Goal: Task Accomplishment & Management: Use online tool/utility

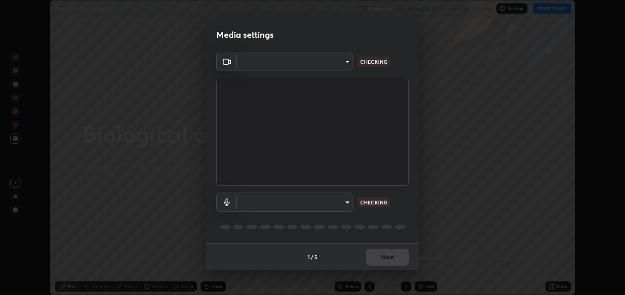
scroll to position [295, 625]
type input "2c59b190f107927fcb55c6cdfe149e37458de3dbae8a46ba74a2f9008a67dca9"
type input "communications"
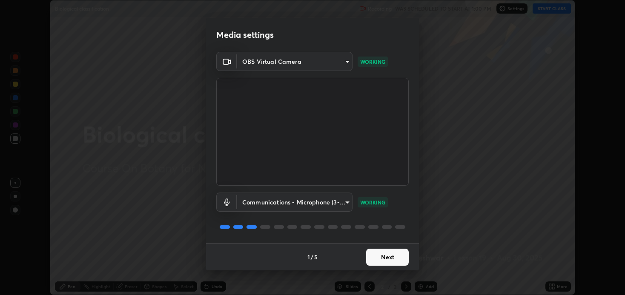
click at [387, 258] on button "Next" at bounding box center [387, 257] width 43 height 17
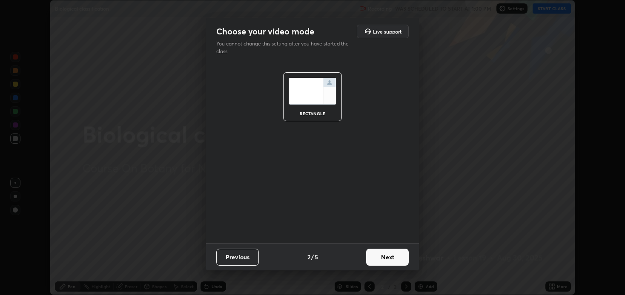
click at [391, 255] on button "Next" at bounding box center [387, 257] width 43 height 17
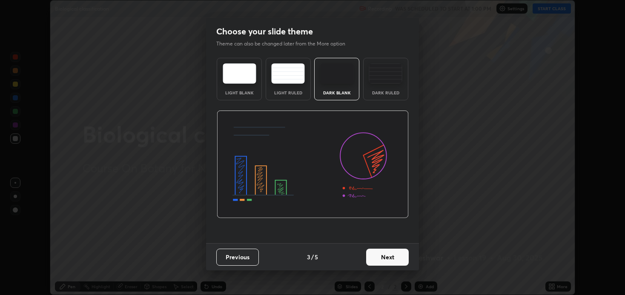
click at [383, 80] on img at bounding box center [386, 73] width 34 height 20
click at [394, 255] on button "Next" at bounding box center [387, 257] width 43 height 17
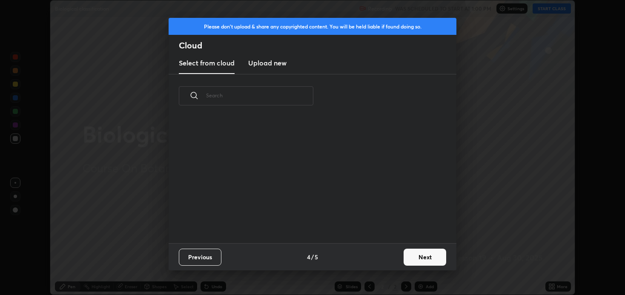
click at [409, 257] on button "Next" at bounding box center [425, 257] width 43 height 17
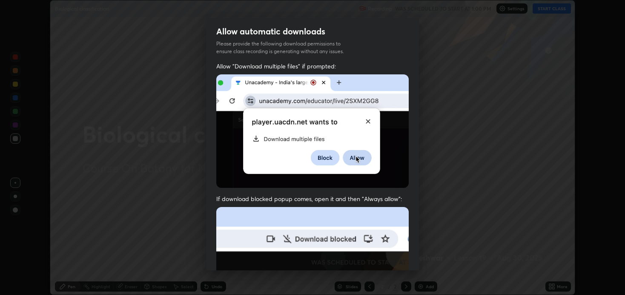
click at [220, 220] on img at bounding box center [312, 300] width 192 height 186
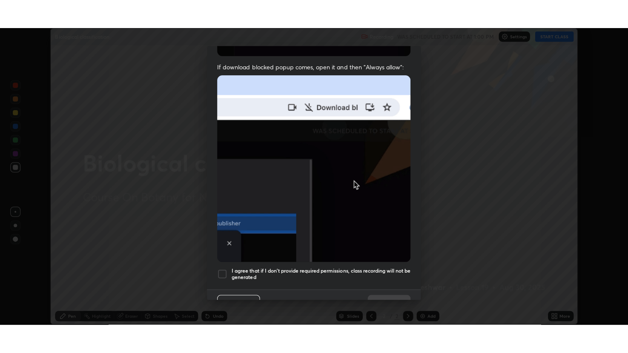
scroll to position [172, 0]
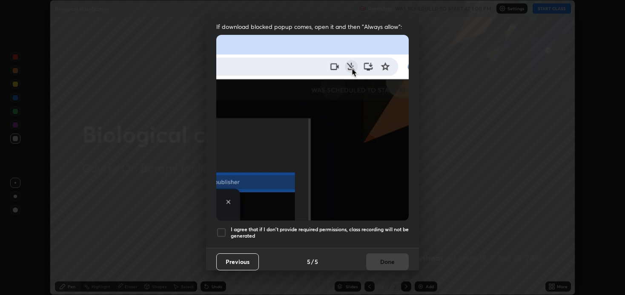
click at [223, 228] on div at bounding box center [221, 233] width 10 height 10
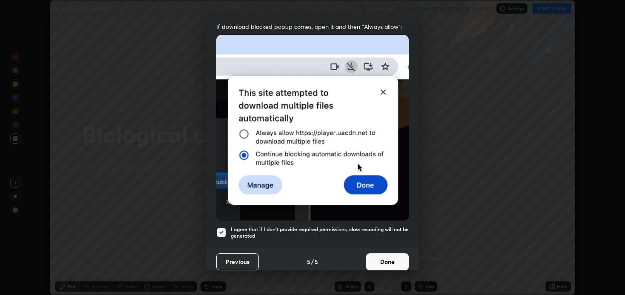
click at [384, 258] on button "Done" at bounding box center [387, 262] width 43 height 17
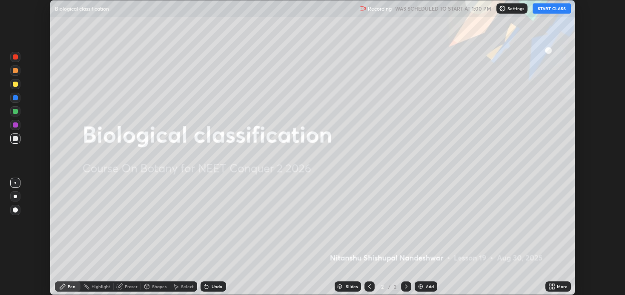
click at [553, 9] on button "START CLASS" at bounding box center [552, 8] width 38 height 10
click at [553, 286] on icon at bounding box center [553, 285] width 2 height 2
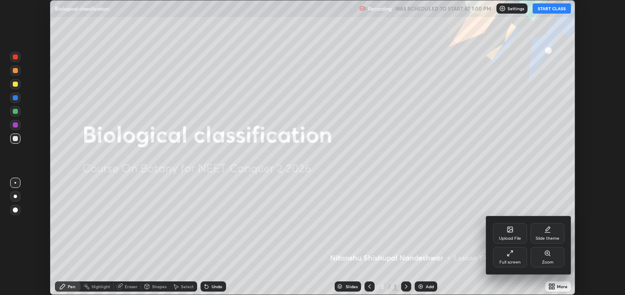
click at [519, 255] on div "Full screen" at bounding box center [510, 257] width 34 height 20
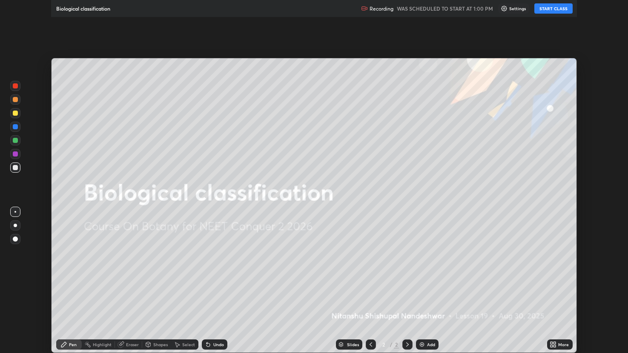
scroll to position [353, 628]
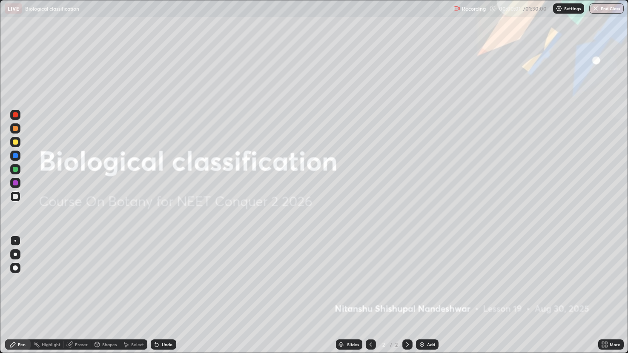
click at [421, 295] on img at bounding box center [421, 344] width 7 height 7
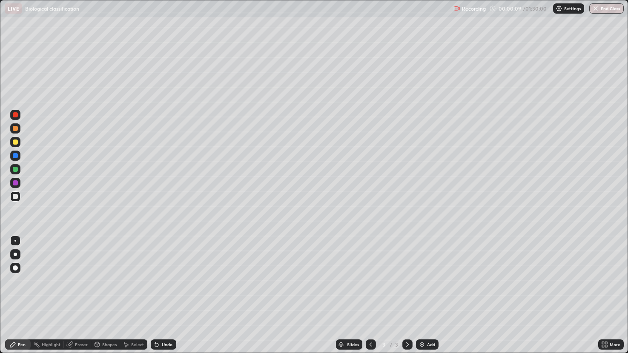
click at [16, 117] on div at bounding box center [15, 114] width 5 height 5
click at [17, 196] on div at bounding box center [15, 196] width 5 height 5
click at [14, 196] on div at bounding box center [15, 196] width 5 height 5
click at [17, 157] on div at bounding box center [15, 155] width 5 height 5
click at [16, 184] on div at bounding box center [15, 182] width 5 height 5
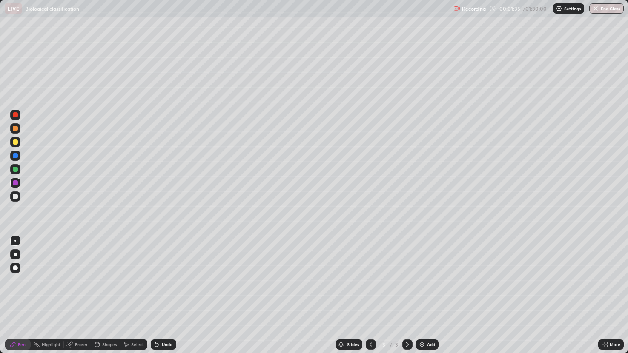
click at [19, 199] on div at bounding box center [15, 197] width 10 height 10
click at [15, 130] on div at bounding box center [15, 128] width 5 height 5
click at [14, 199] on div at bounding box center [15, 196] width 5 height 5
click at [20, 133] on div at bounding box center [15, 129] width 10 height 14
click at [17, 185] on div at bounding box center [15, 182] width 5 height 5
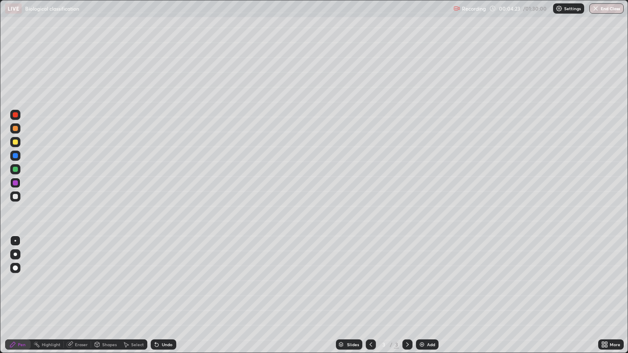
click at [16, 199] on div at bounding box center [15, 196] width 5 height 5
click at [15, 129] on div at bounding box center [15, 128] width 5 height 5
click at [170, 295] on div "Undo" at bounding box center [167, 345] width 11 height 4
click at [169, 295] on div "Undo" at bounding box center [167, 345] width 11 height 4
click at [13, 198] on div at bounding box center [15, 196] width 5 height 5
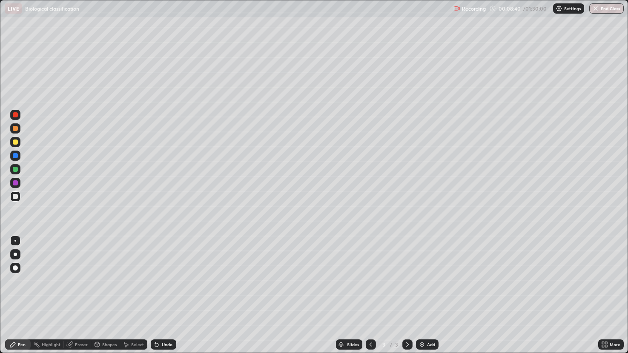
click at [12, 172] on div at bounding box center [15, 169] width 10 height 10
click at [14, 116] on div at bounding box center [15, 114] width 5 height 5
click at [82, 295] on div "Eraser" at bounding box center [81, 345] width 13 height 4
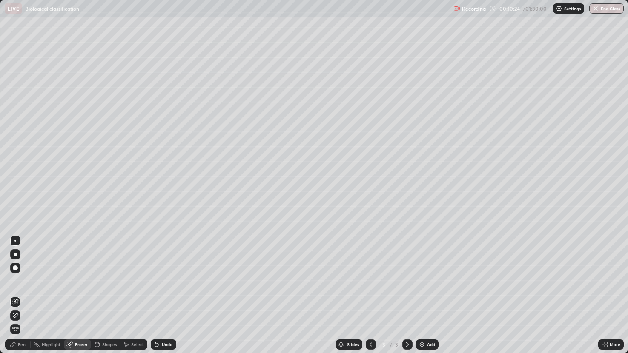
click at [23, 295] on div "Pen" at bounding box center [22, 345] width 8 height 4
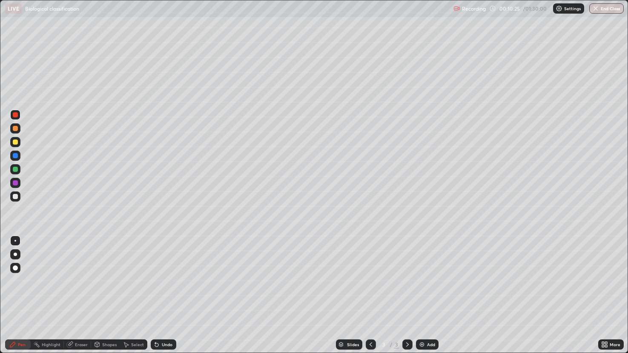
click at [18, 196] on div at bounding box center [15, 197] width 10 height 10
click at [406, 295] on icon at bounding box center [407, 344] width 7 height 7
click at [418, 295] on div "Add" at bounding box center [427, 345] width 23 height 10
click at [14, 130] on div at bounding box center [15, 128] width 5 height 5
click at [16, 193] on div at bounding box center [15, 197] width 10 height 10
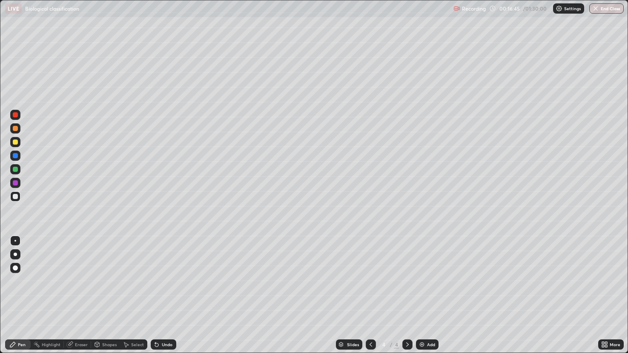
click at [16, 167] on div at bounding box center [15, 169] width 5 height 5
click at [17, 198] on div at bounding box center [15, 197] width 10 height 10
click at [166, 295] on div "Undo" at bounding box center [167, 345] width 11 height 4
click at [165, 295] on div "Undo" at bounding box center [167, 345] width 11 height 4
click at [15, 131] on div at bounding box center [15, 128] width 5 height 5
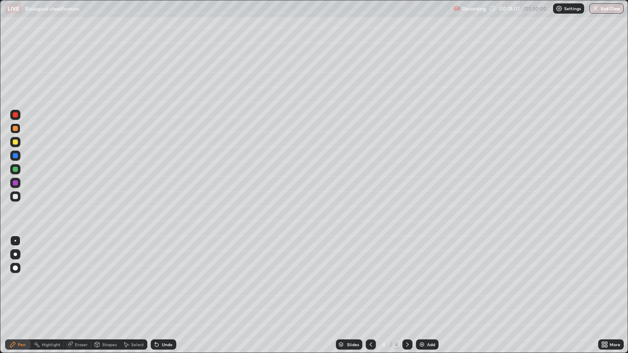
click at [367, 295] on icon at bounding box center [370, 344] width 7 height 7
click at [404, 295] on icon at bounding box center [407, 344] width 7 height 7
click at [14, 200] on div at bounding box center [15, 197] width 10 height 10
click at [420, 295] on img at bounding box center [421, 344] width 7 height 7
click at [14, 131] on div at bounding box center [15, 128] width 5 height 5
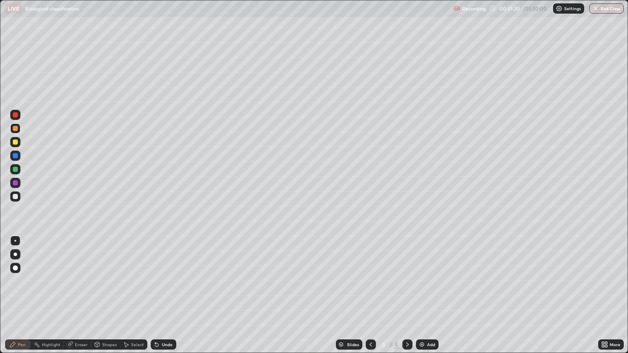
click at [15, 197] on div at bounding box center [15, 196] width 5 height 5
click at [17, 143] on div at bounding box center [15, 142] width 5 height 5
click at [158, 295] on icon at bounding box center [156, 344] width 7 height 7
click at [159, 295] on icon at bounding box center [156, 344] width 7 height 7
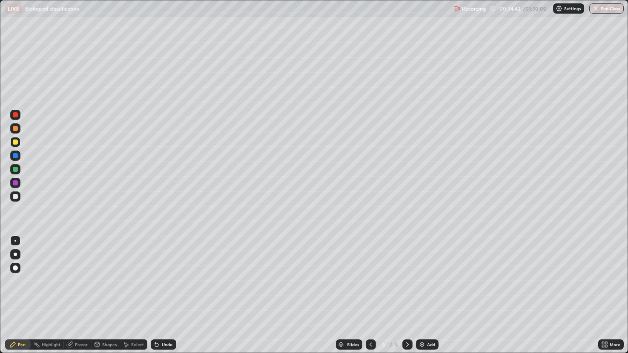
click at [159, 295] on icon at bounding box center [156, 344] width 7 height 7
click at [16, 197] on div at bounding box center [15, 196] width 5 height 5
click at [162, 295] on div "Undo" at bounding box center [167, 345] width 11 height 4
click at [165, 295] on div "Undo" at bounding box center [161, 344] width 29 height 17
click at [15, 187] on div at bounding box center [15, 183] width 10 height 10
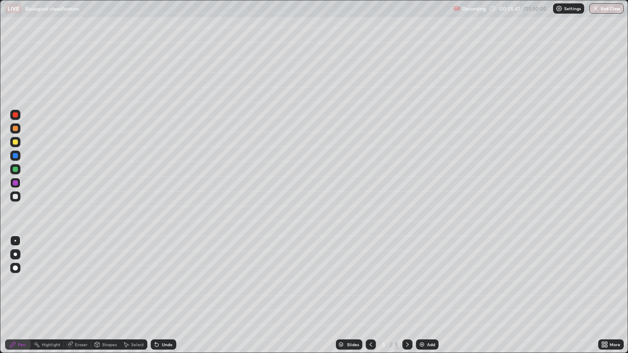
click at [16, 196] on div at bounding box center [15, 196] width 5 height 5
click at [163, 295] on div "Undo" at bounding box center [167, 345] width 11 height 4
click at [20, 137] on div at bounding box center [16, 142] width 14 height 14
click at [17, 184] on div at bounding box center [15, 182] width 5 height 5
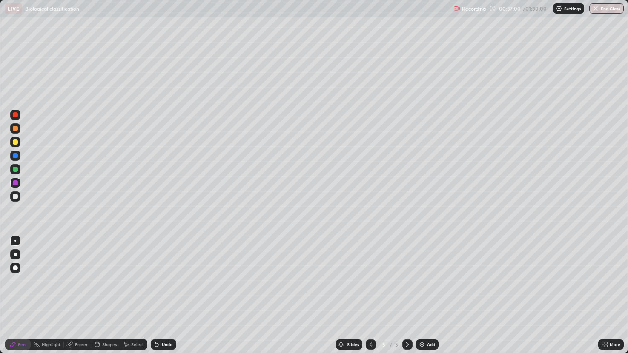
click at [162, 295] on div "Undo" at bounding box center [167, 345] width 11 height 4
click at [163, 295] on div "Undo" at bounding box center [164, 345] width 26 height 10
click at [160, 295] on div "Undo" at bounding box center [164, 345] width 26 height 10
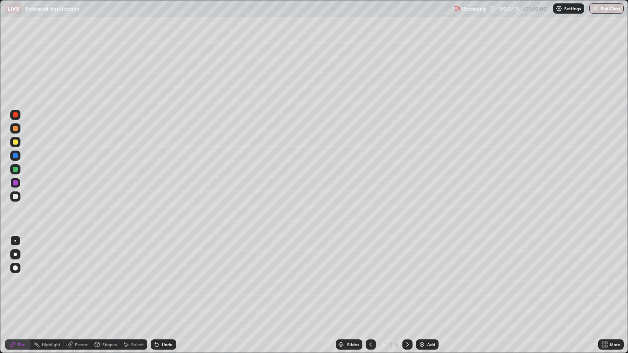
click at [159, 295] on icon at bounding box center [156, 344] width 7 height 7
click at [158, 295] on icon at bounding box center [156, 344] width 7 height 7
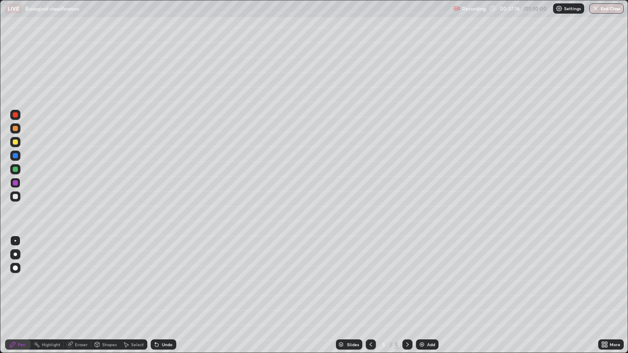
click at [158, 295] on div "Undo" at bounding box center [164, 345] width 26 height 10
click at [160, 295] on div "Undo" at bounding box center [164, 345] width 26 height 10
click at [159, 295] on icon at bounding box center [156, 344] width 7 height 7
click at [159, 295] on div "Undo" at bounding box center [164, 345] width 26 height 10
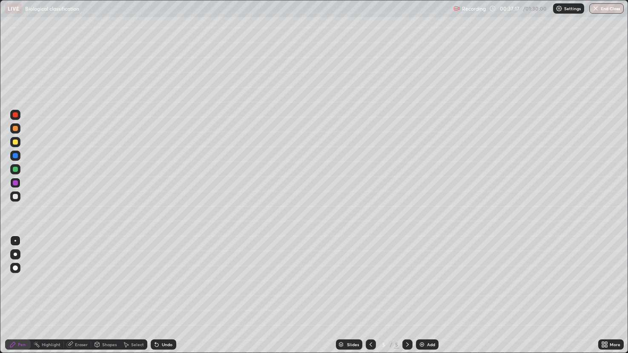
click at [160, 295] on div "Undo" at bounding box center [164, 345] width 26 height 10
click at [9, 295] on div "Pen" at bounding box center [18, 344] width 26 height 17
click at [414, 295] on div "Slides 5 / 5 Add" at bounding box center [387, 344] width 422 height 17
click at [421, 295] on img at bounding box center [421, 344] width 7 height 7
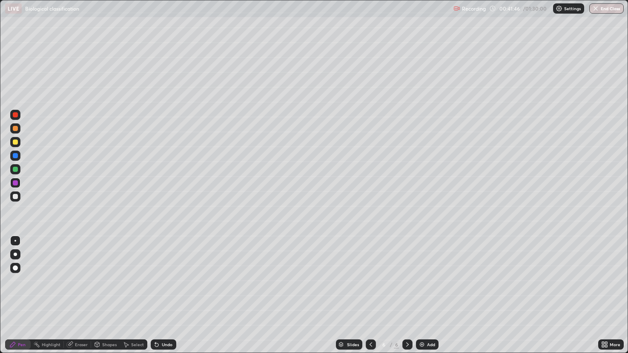
click at [15, 129] on div at bounding box center [15, 128] width 5 height 5
click at [20, 198] on div at bounding box center [15, 197] width 10 height 10
click at [16, 145] on div at bounding box center [15, 142] width 10 height 10
click at [14, 196] on div at bounding box center [15, 196] width 5 height 5
click at [164, 295] on div "Undo" at bounding box center [167, 345] width 11 height 4
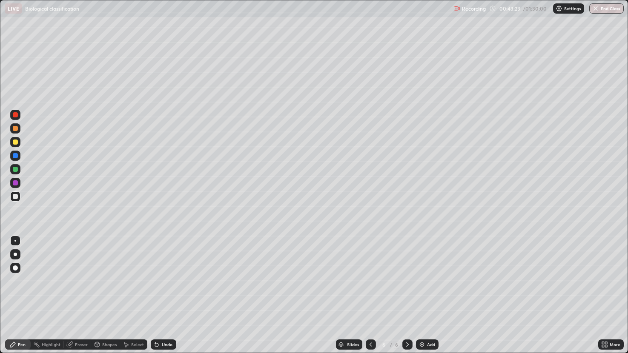
click at [161, 295] on div "Undo" at bounding box center [164, 345] width 26 height 10
click at [164, 295] on div "Undo" at bounding box center [164, 345] width 26 height 10
click at [14, 143] on div at bounding box center [15, 142] width 5 height 5
click at [164, 295] on div "Undo" at bounding box center [167, 345] width 11 height 4
click at [17, 199] on div at bounding box center [15, 196] width 5 height 5
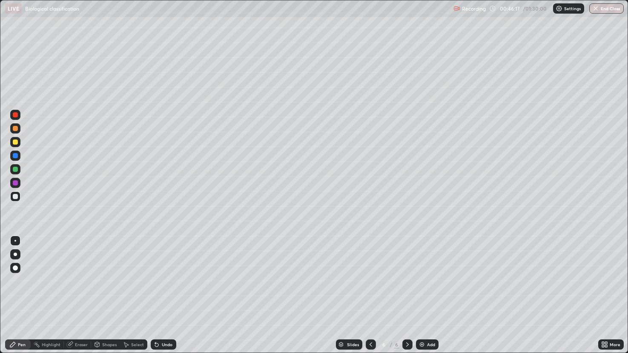
click at [165, 295] on div "Undo" at bounding box center [167, 345] width 11 height 4
click at [14, 172] on div at bounding box center [15, 169] width 5 height 5
click at [15, 182] on div at bounding box center [15, 182] width 5 height 5
click at [15, 197] on div at bounding box center [15, 196] width 5 height 5
click at [16, 183] on div at bounding box center [15, 182] width 5 height 5
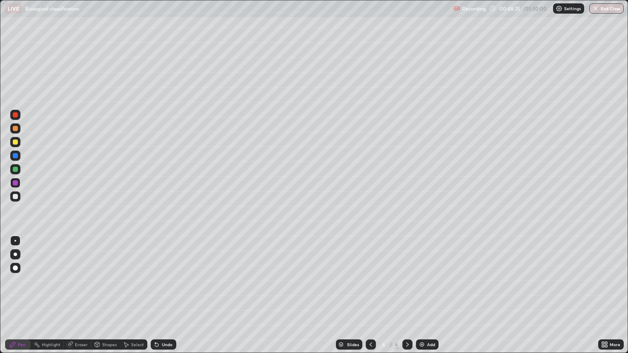
click at [12, 173] on div at bounding box center [15, 169] width 10 height 10
click at [421, 295] on img at bounding box center [421, 344] width 7 height 7
click at [14, 131] on div at bounding box center [15, 128] width 5 height 5
click at [17, 198] on div at bounding box center [15, 197] width 10 height 10
click at [17, 131] on div at bounding box center [15, 128] width 10 height 10
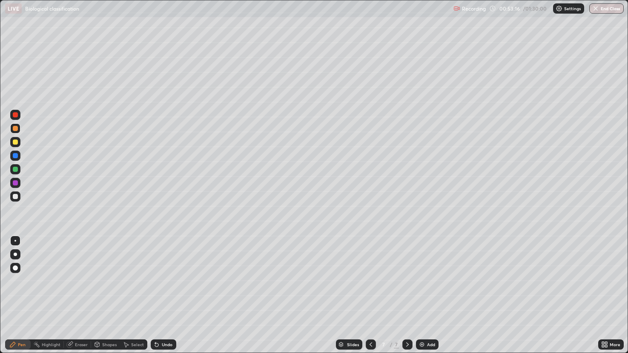
click at [598, 9] on img "button" at bounding box center [595, 8] width 7 height 7
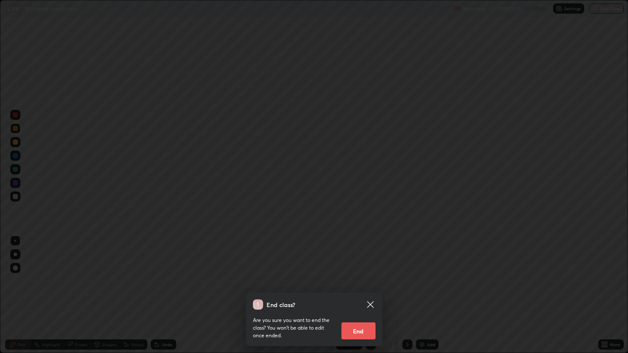
click at [361, 295] on button "End" at bounding box center [358, 331] width 34 height 17
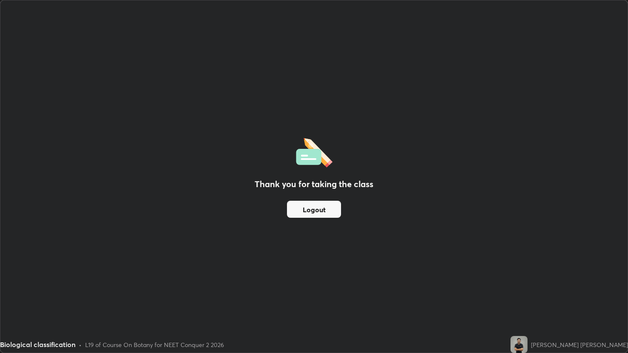
click at [311, 215] on button "Logout" at bounding box center [314, 209] width 54 height 17
